Goal: Find contact information: Find contact information

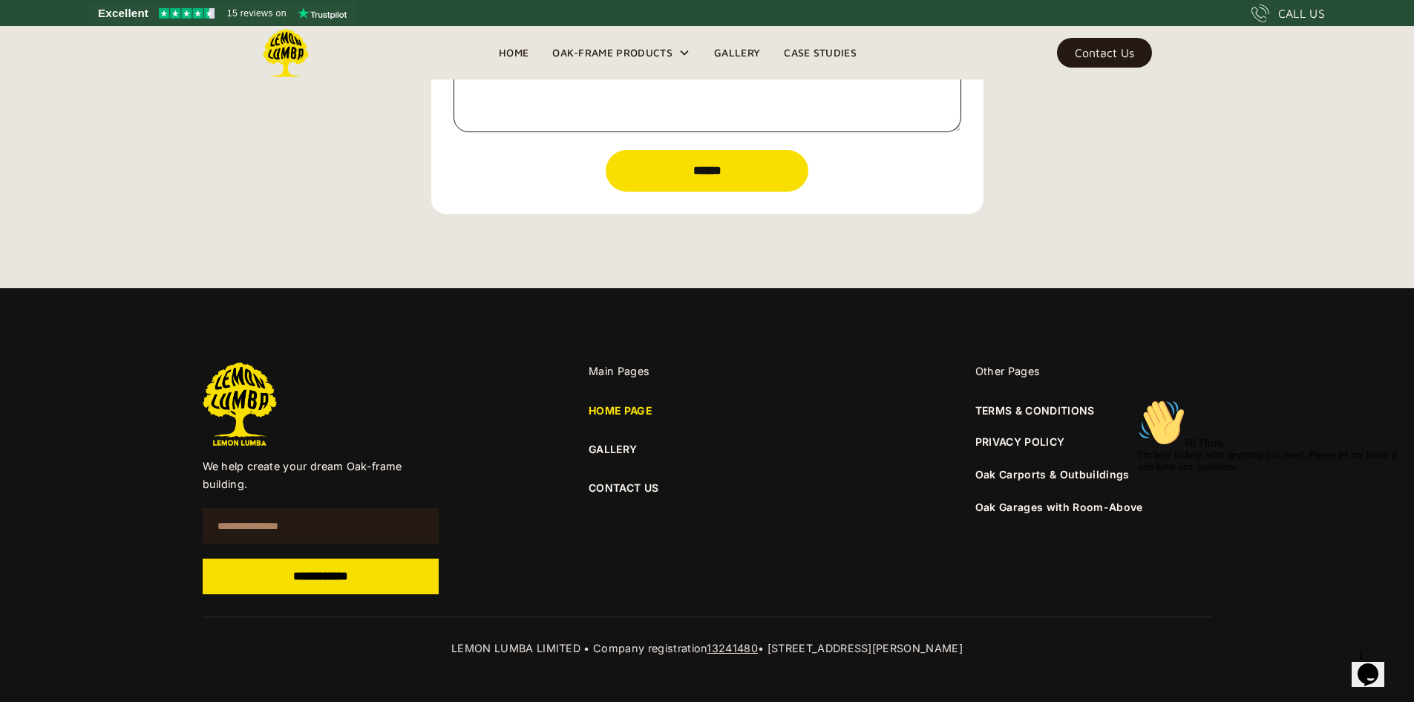
scroll to position [5323, 0]
drag, startPoint x: 428, startPoint y: 644, endPoint x: 564, endPoint y: 662, distance: 137.7
click at [564, 662] on div "**********" at bounding box center [707, 495] width 1414 height 414
copy div "LEMON LUMBA LIMITED"
click at [651, 592] on div "Main Pages HOME PAGE GALLERY CONTACT US" at bounding box center [707, 478] width 237 height 232
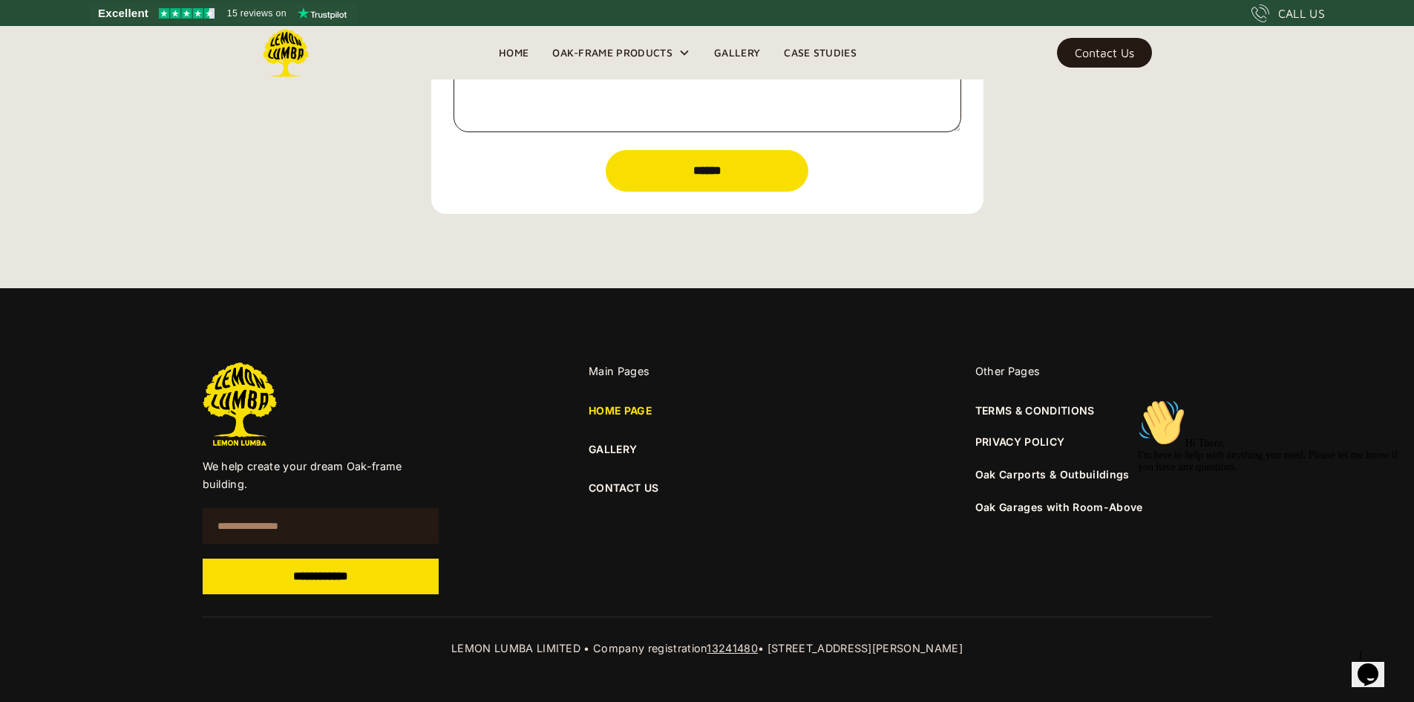
click at [598, 540] on div "Main Pages HOME PAGE GALLERY CONTACT US" at bounding box center [707, 478] width 237 height 232
drag, startPoint x: 762, startPoint y: 646, endPoint x: 872, endPoint y: 653, distance: 110.1
click at [872, 653] on div "LEMON LUMBA LIMITED • Company registration 13241480 • [STREET_ADDRESS][PERSON_N…" at bounding box center [708, 648] width 1010 height 18
copy div "[STREET_ADDRESS][PERSON_NAME]"
click at [935, 596] on div at bounding box center [708, 605] width 1010 height 22
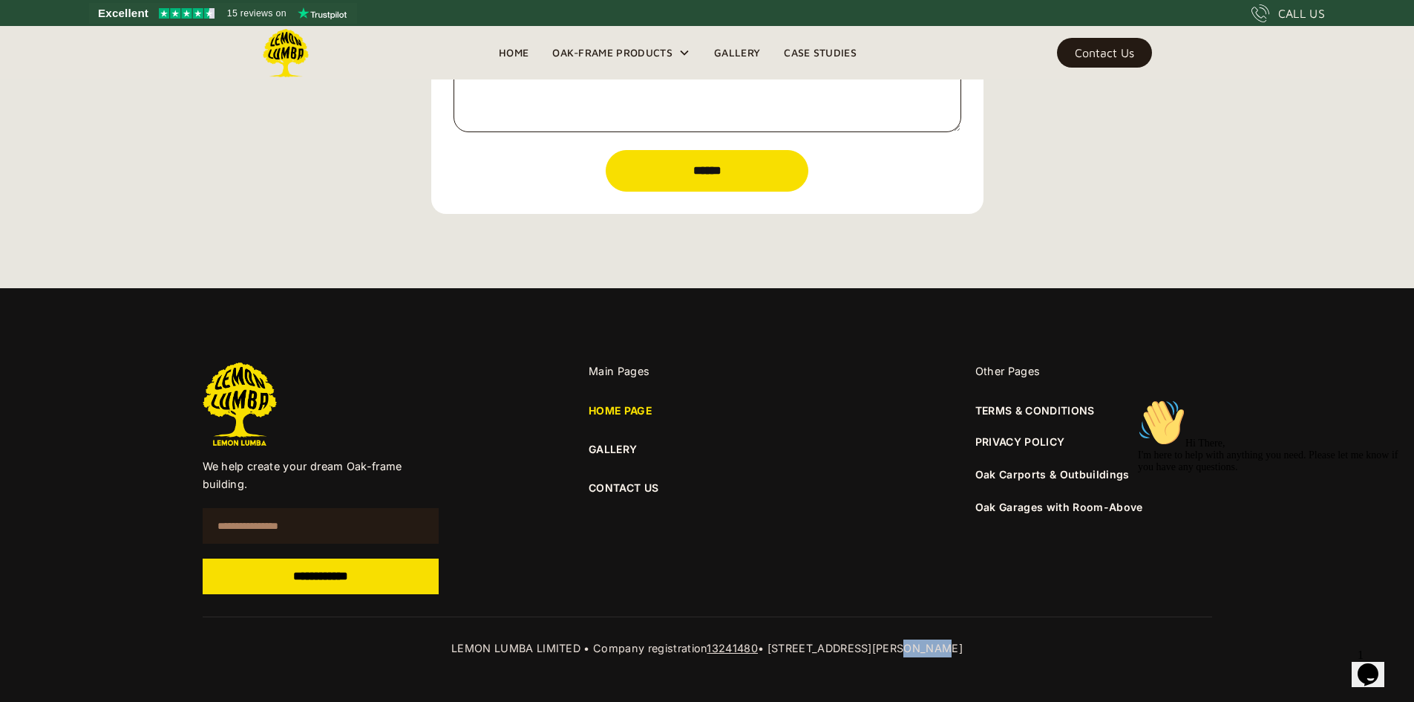
drag, startPoint x: 883, startPoint y: 650, endPoint x: 922, endPoint y: 646, distance: 39.6
click at [922, 646] on div "LEMON LUMBA LIMITED • Company registration 13241480 • [STREET_ADDRESS][PERSON_N…" at bounding box center [708, 648] width 1010 height 18
copy div "[PERSON_NAME]"
